Goal: Information Seeking & Learning: Learn about a topic

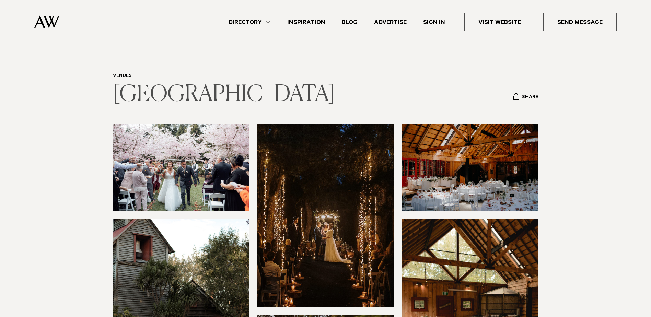
click at [168, 99] on link "[GEOGRAPHIC_DATA]" at bounding box center [224, 95] width 222 height 22
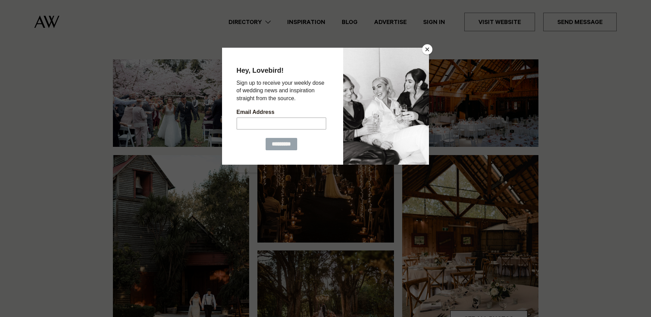
scroll to position [103, 0]
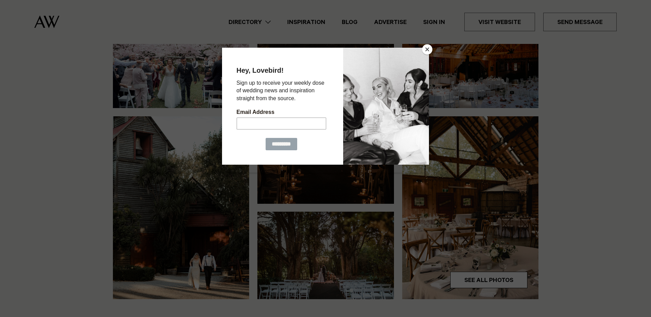
click at [426, 46] on button "Close" at bounding box center [427, 49] width 10 height 10
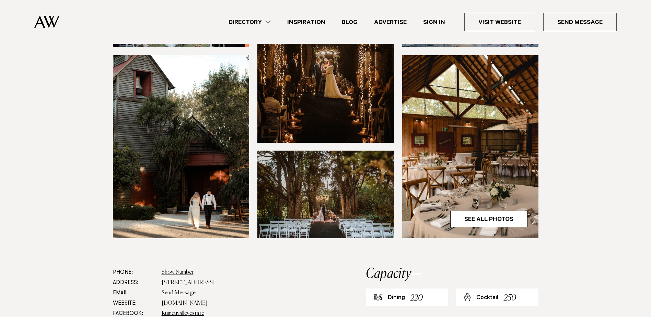
scroll to position [137, 0]
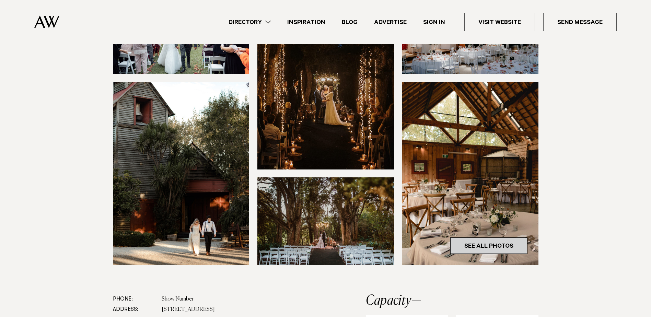
click at [492, 241] on link "See All Photos" at bounding box center [488, 245] width 77 height 16
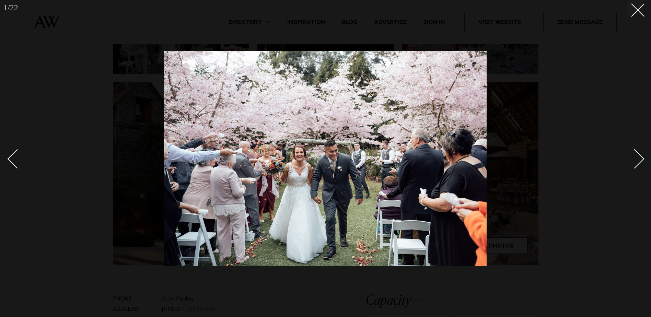
click at [638, 166] on link at bounding box center [630, 158] width 24 height 34
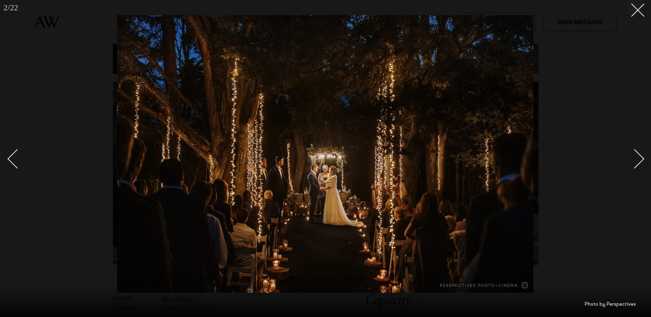
click at [637, 166] on link at bounding box center [630, 158] width 24 height 34
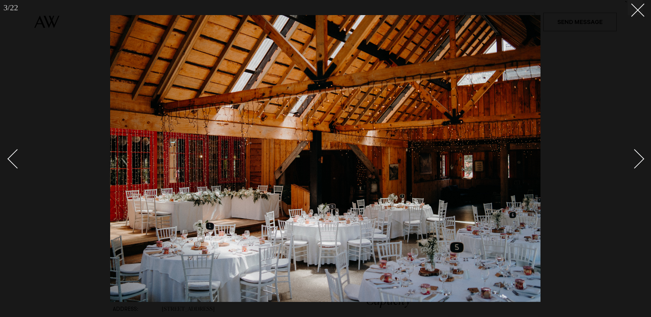
click at [637, 166] on link at bounding box center [630, 158] width 24 height 34
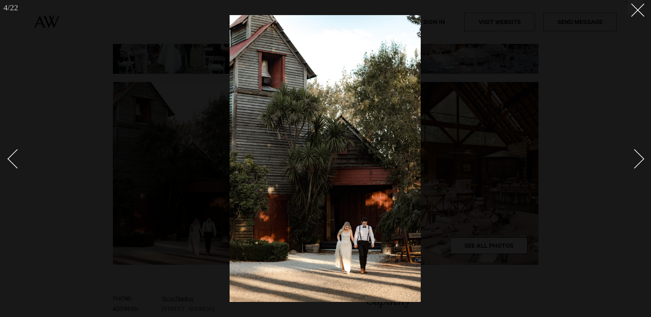
click at [637, 166] on link at bounding box center [630, 158] width 24 height 34
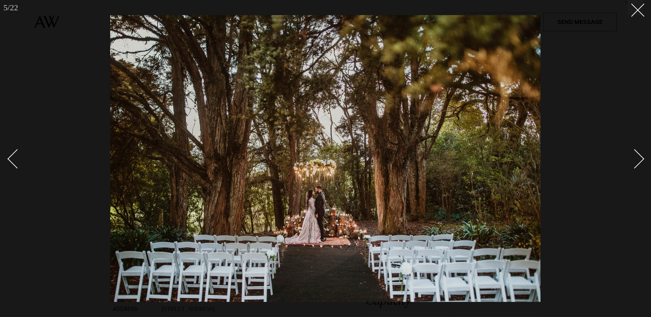
click at [643, 158] on div "Next slide" at bounding box center [635, 159] width 20 height 20
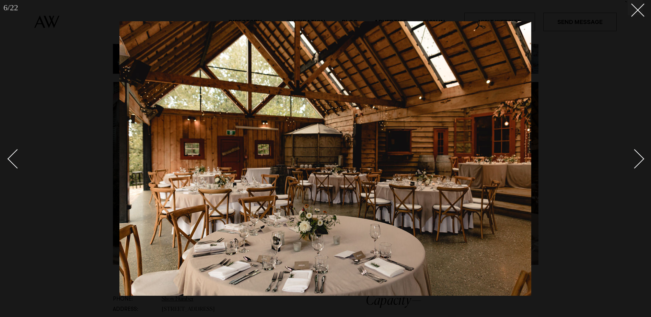
click at [642, 158] on div "Next slide" at bounding box center [635, 159] width 20 height 20
